Goal: Transaction & Acquisition: Purchase product/service

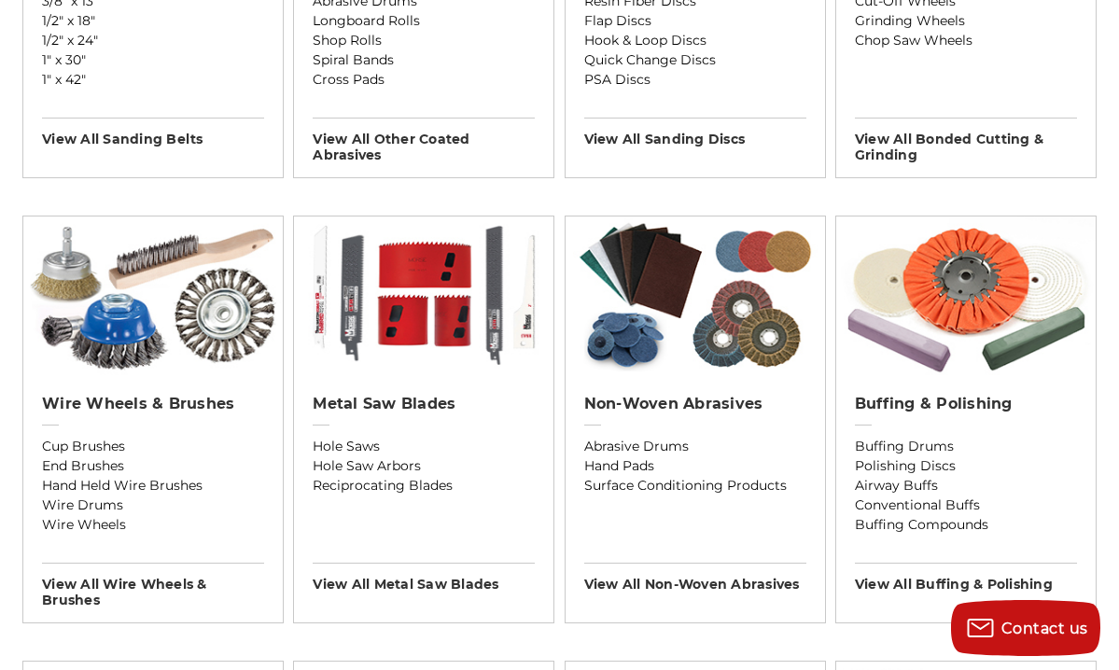
scroll to position [946, 0]
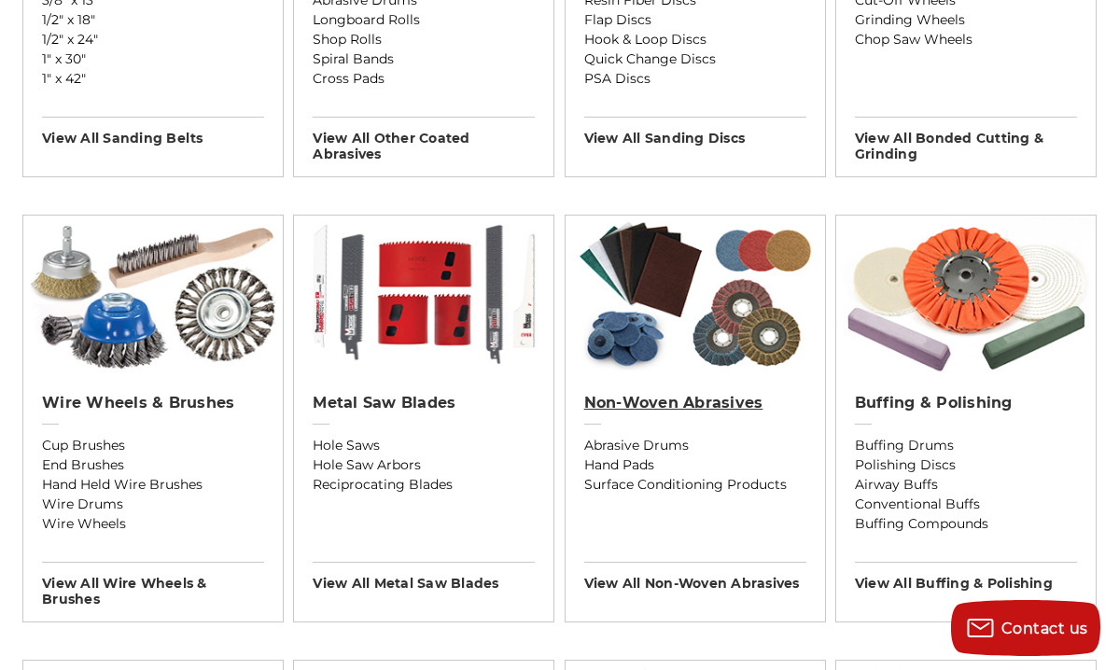
click at [663, 408] on h2 "Non-woven Abrasives" at bounding box center [695, 403] width 222 height 19
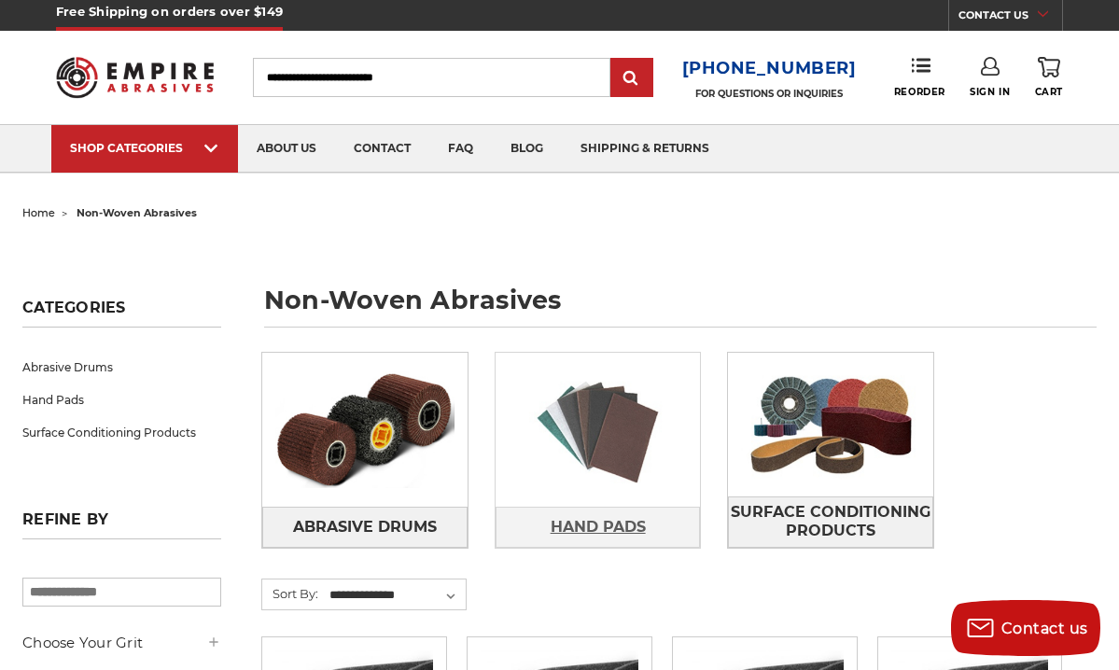
click at [573, 524] on span "Hand Pads" at bounding box center [598, 528] width 95 height 32
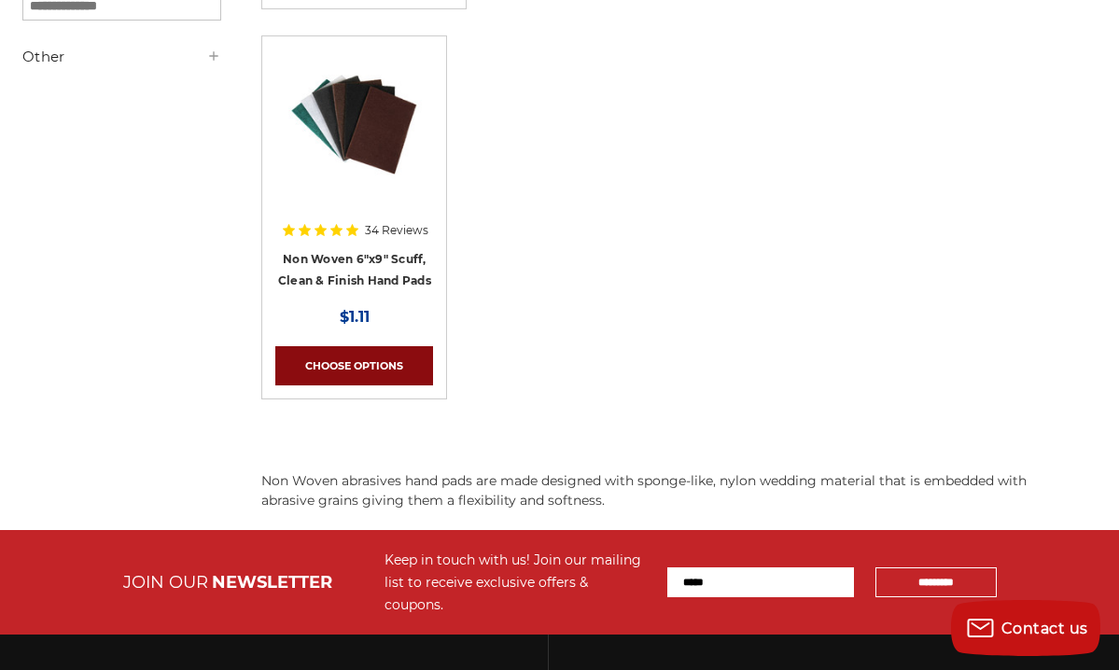
click at [335, 366] on link "Choose Options" at bounding box center [354, 365] width 158 height 39
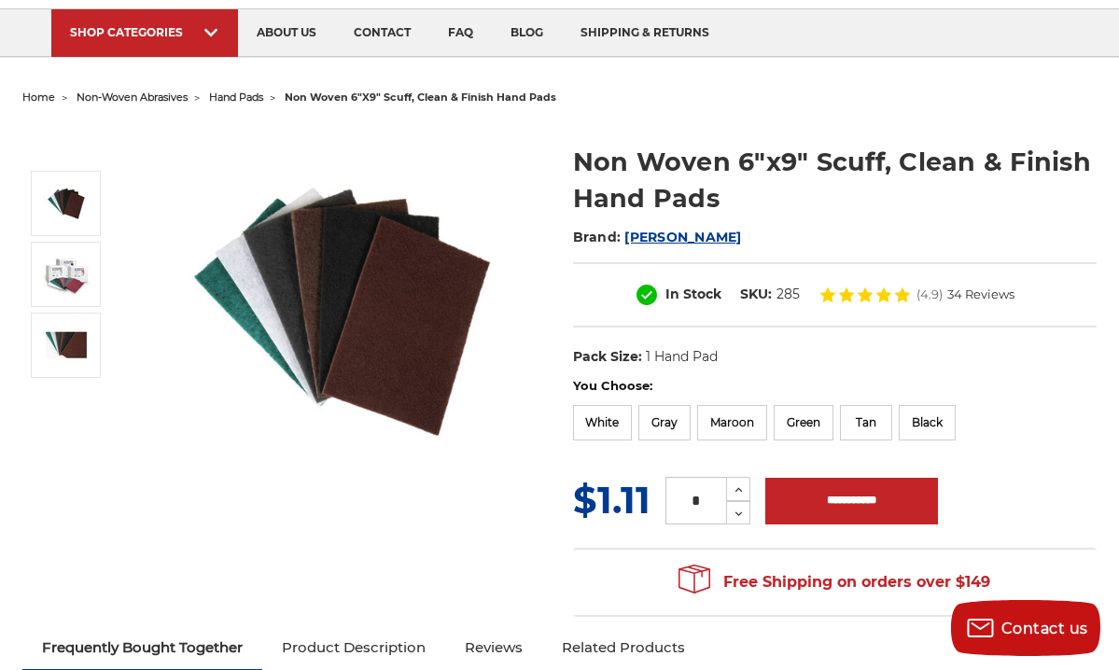
scroll to position [123, 0]
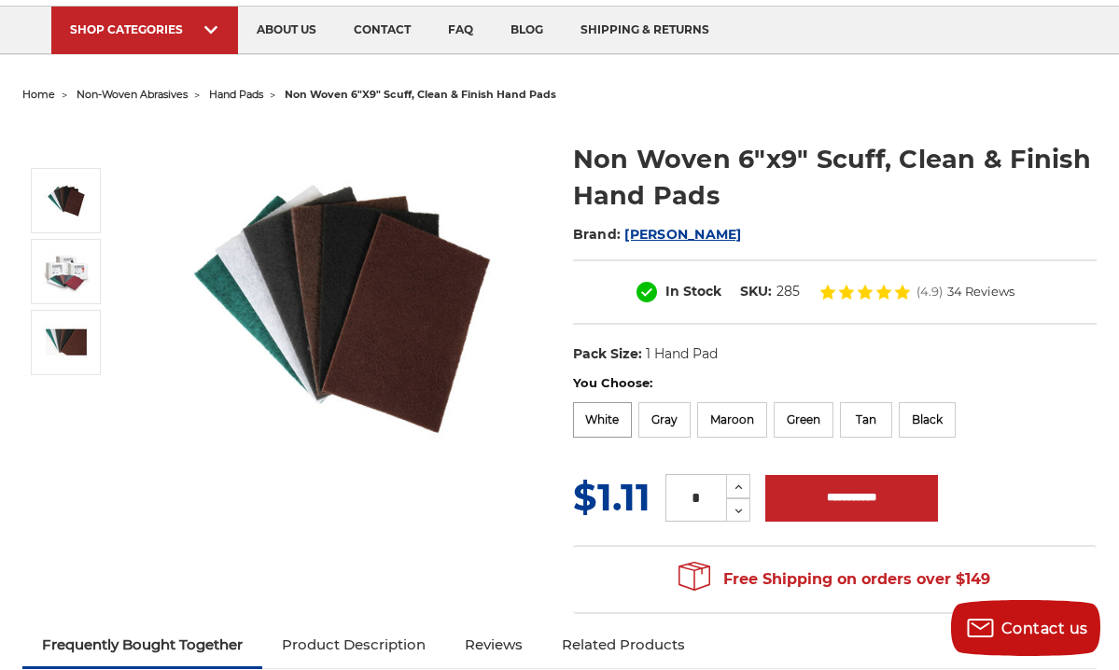
click at [609, 423] on label "White" at bounding box center [603, 419] width 60 height 35
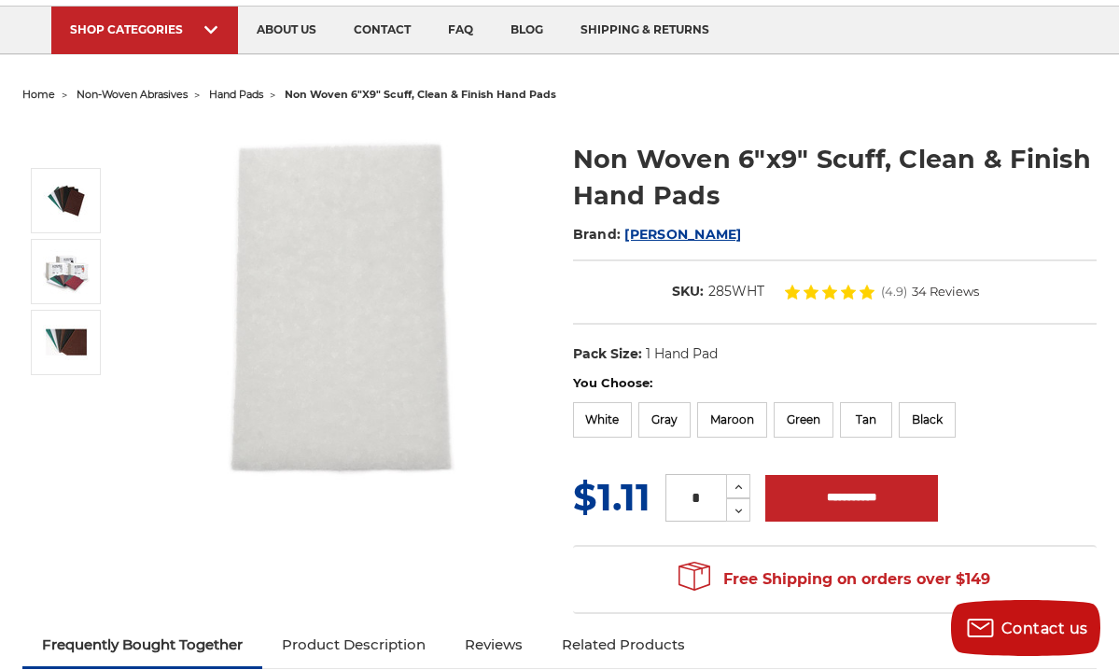
click at [499, 490] on img at bounding box center [342, 307] width 373 height 373
